Goal: Transaction & Acquisition: Purchase product/service

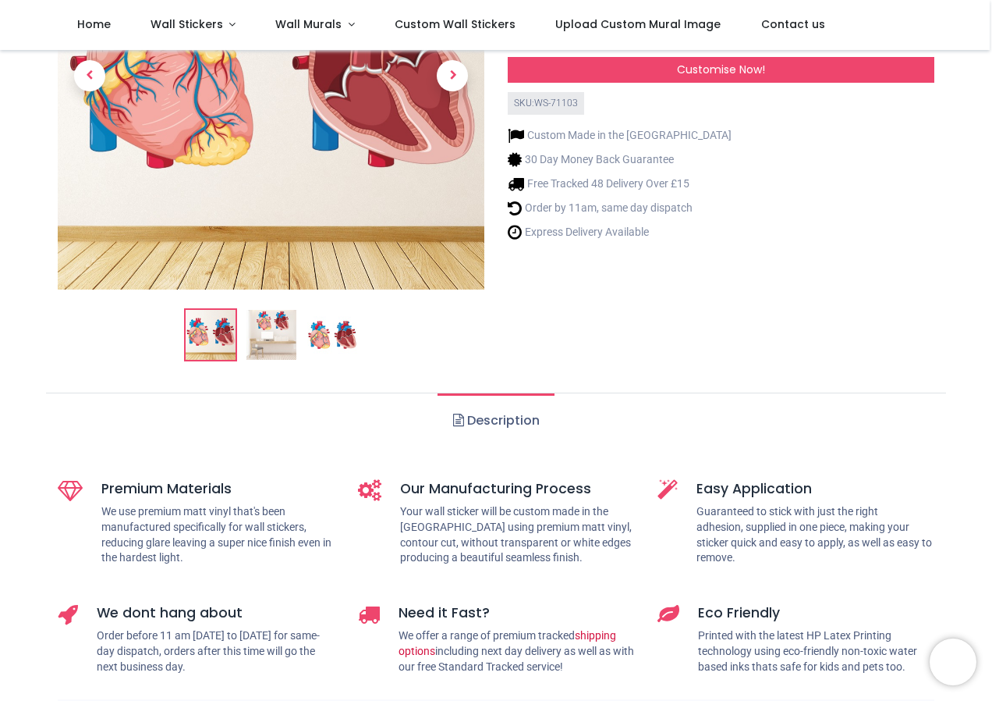
scroll to position [390, 0]
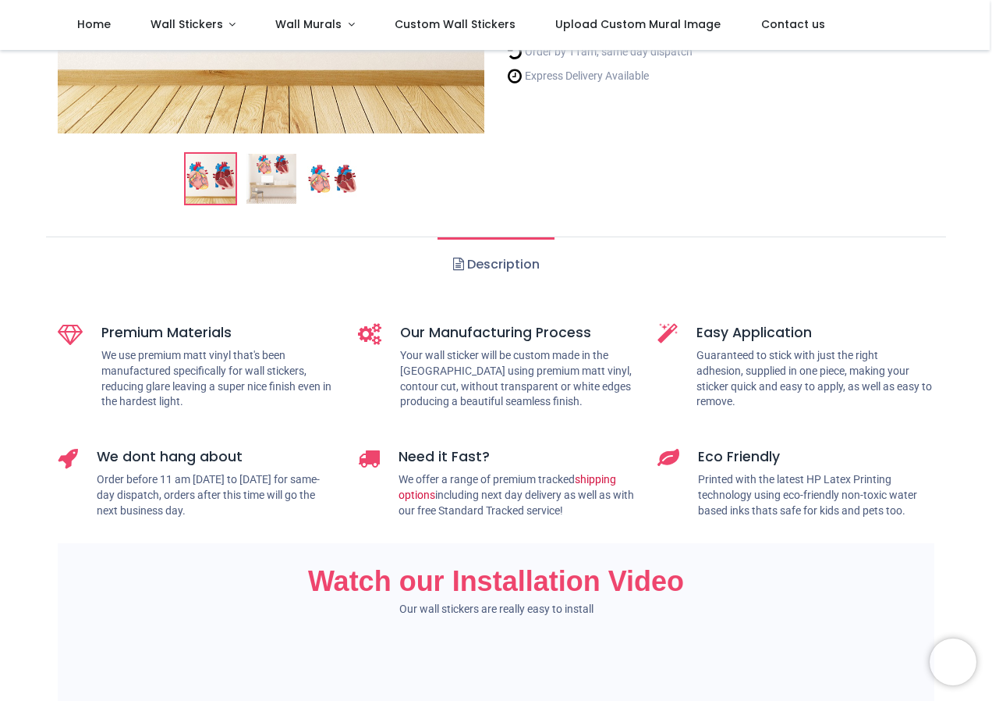
click at [503, 256] on link "Description" at bounding box center [496, 264] width 116 height 55
click at [410, 259] on ul "Description" at bounding box center [496, 263] width 900 height 55
click at [584, 261] on ul "Description" at bounding box center [496, 263] width 900 height 55
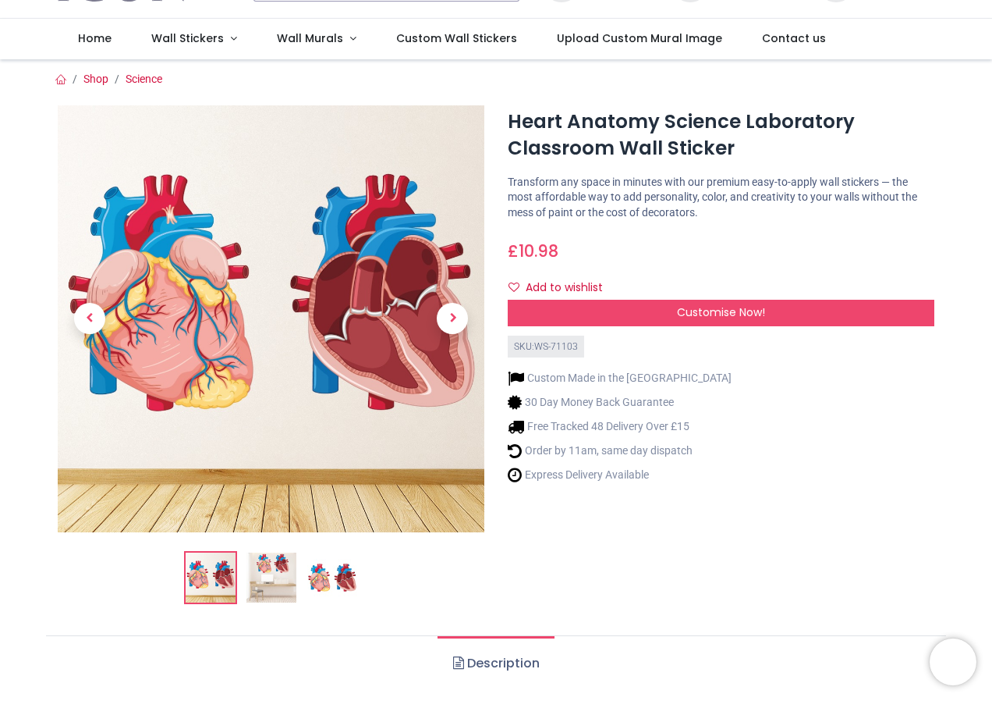
scroll to position [0, 0]
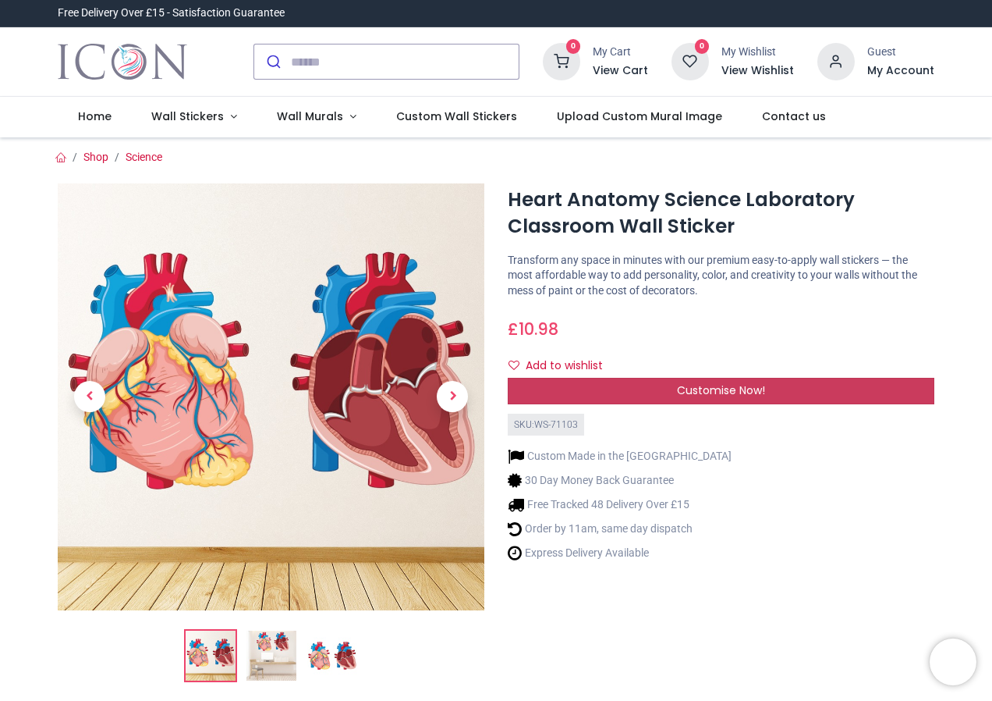
click at [720, 381] on div "Customise Now!" at bounding box center [721, 391] width 427 height 27
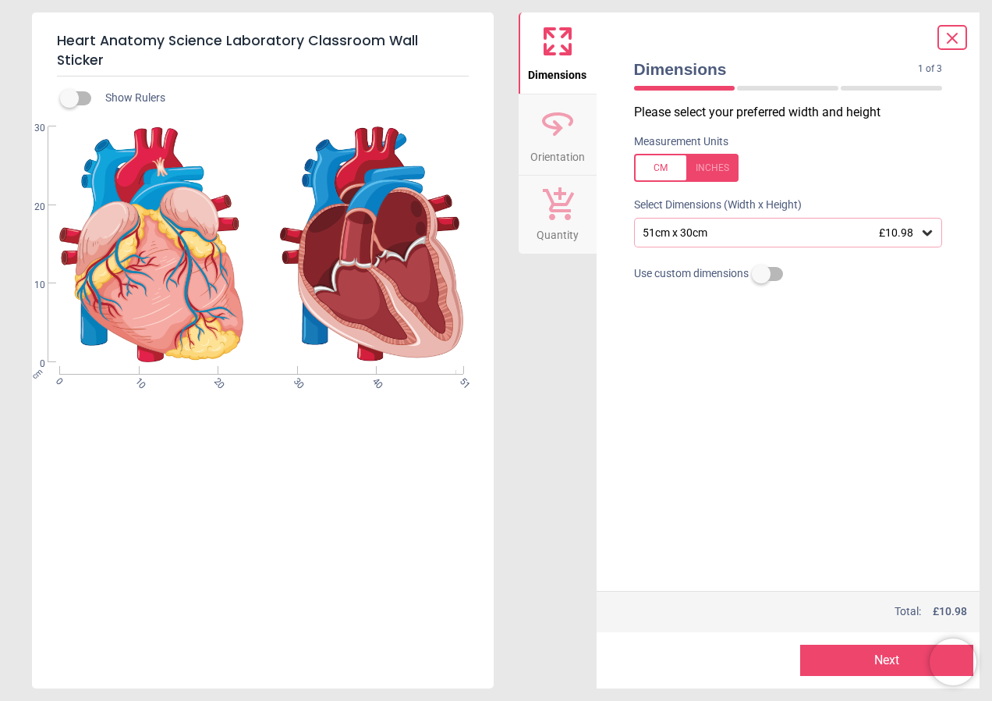
click at [928, 235] on icon at bounding box center [927, 232] width 9 height 5
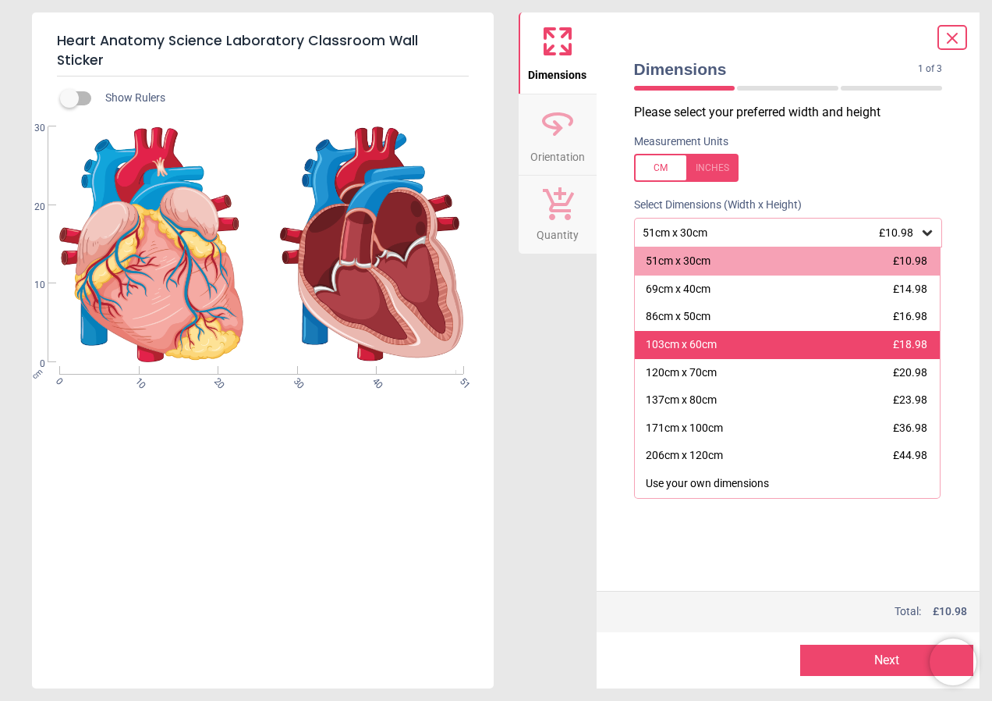
click at [710, 342] on div "103cm x 60cm" at bounding box center [681, 345] width 71 height 16
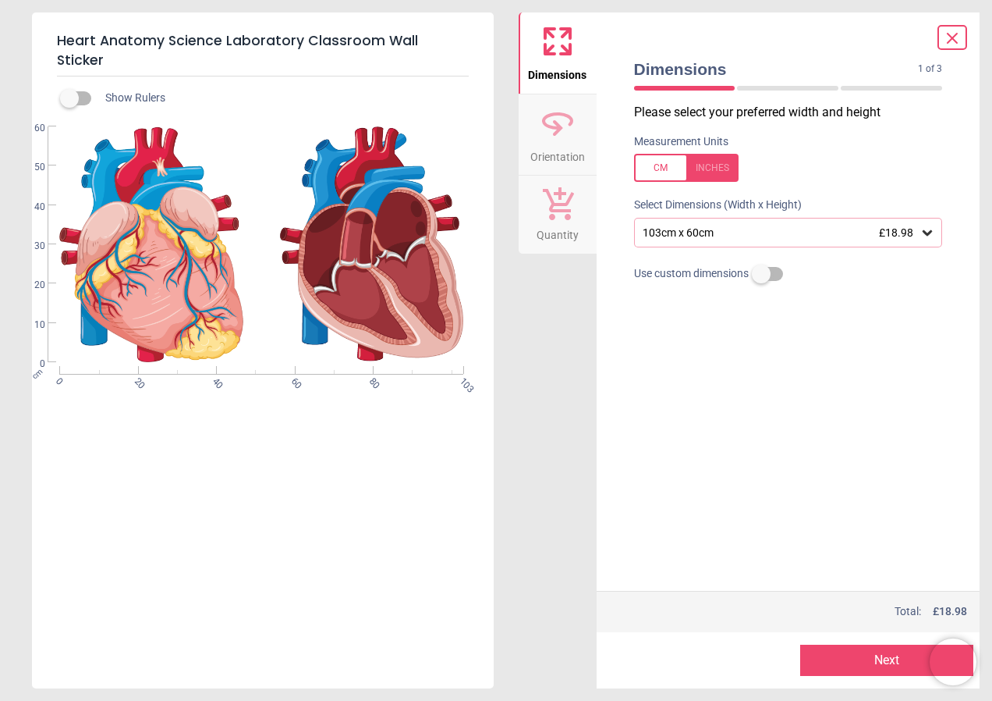
click at [857, 229] on div "103cm x 60cm £18.98" at bounding box center [780, 232] width 279 height 13
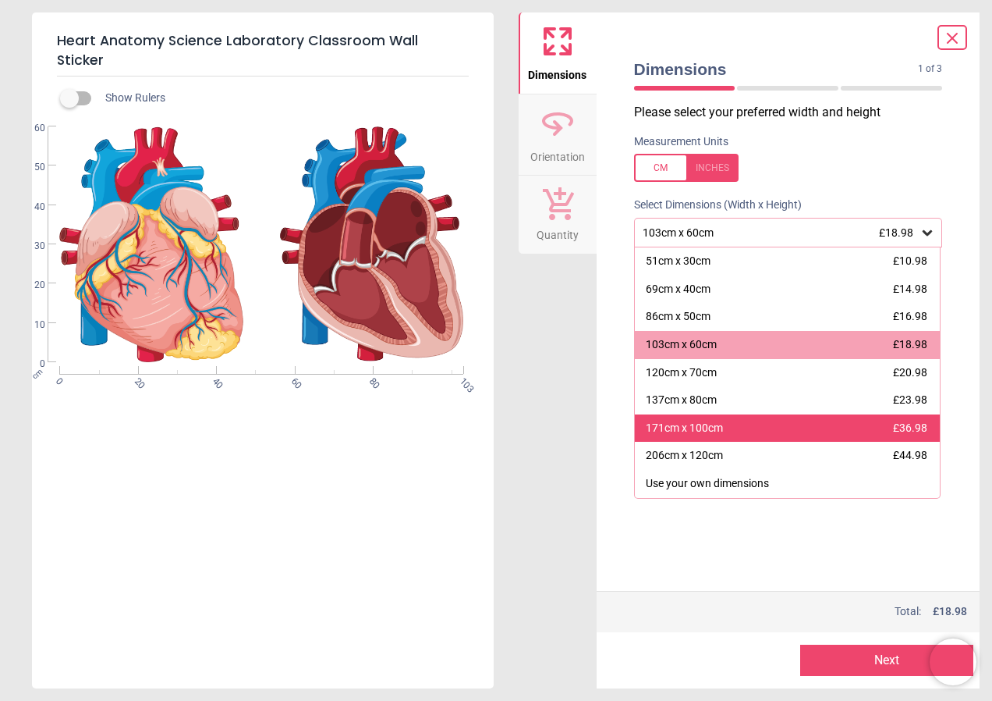
click at [798, 424] on div "171cm x 100cm £36.98" at bounding box center [788, 428] width 306 height 28
